Goal: Task Accomplishment & Management: Use online tool/utility

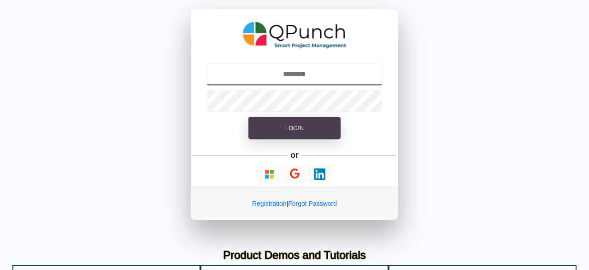
type input "**********"
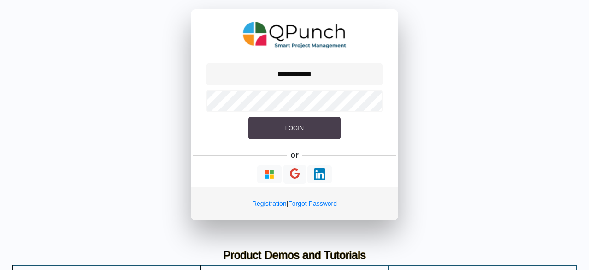
click at [308, 136] on button "Login" at bounding box center [295, 128] width 92 height 23
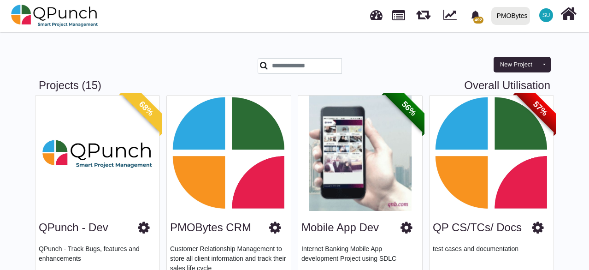
click at [267, 30] on div "492 Notification Clear Ooredoo - Group Aamir Pmobytes 03-09-2025 Track Vendor P…" at bounding box center [407, 15] width 343 height 30
click at [304, 26] on div "492 Notification Clear Ooredoo - Group Aamir Pmobytes 03-09-2025 Track Vendor P…" at bounding box center [407, 15] width 343 height 30
